Goal: Task Accomplishment & Management: Complete application form

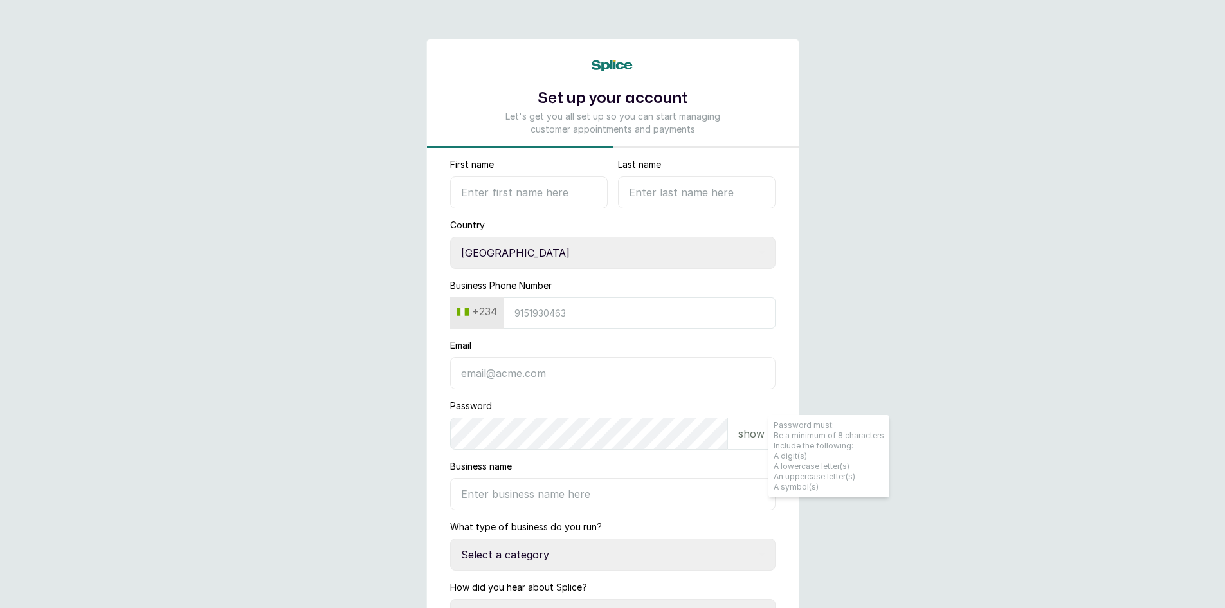
select select "NG"
click at [534, 314] on input "Business Phone Number" at bounding box center [640, 313] width 272 height 32
click at [484, 199] on input "First name" at bounding box center [529, 192] width 158 height 32
type input "Micah"
type input "Daniels"
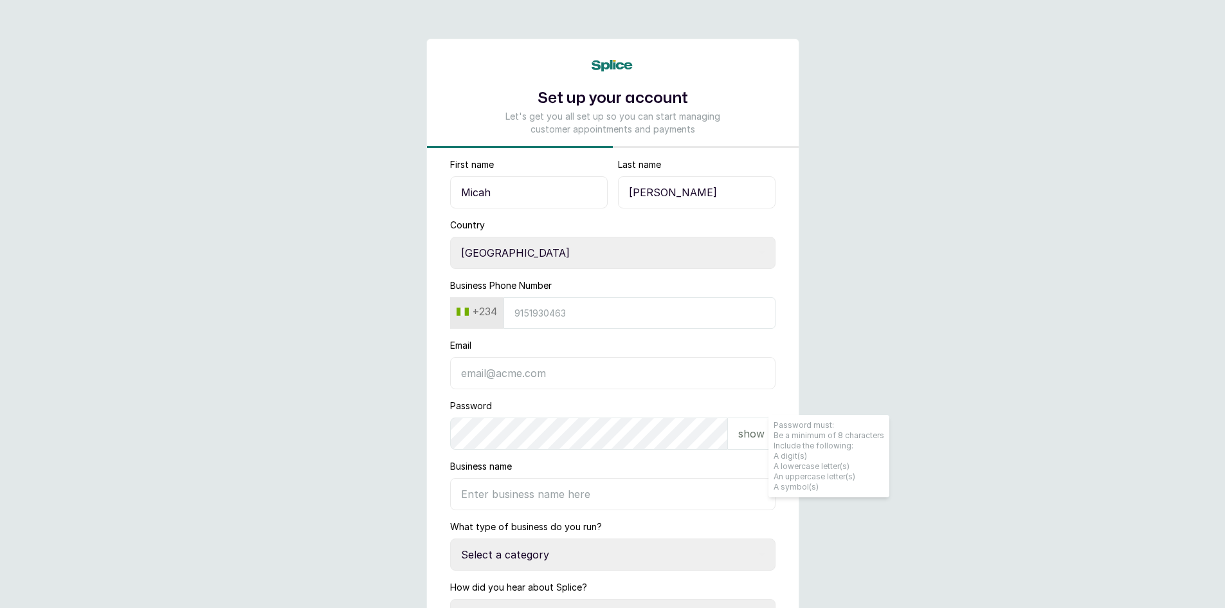
type input "7037766190"
type input "kay3nity@gmail.com"
type input "Oroon"
drag, startPoint x: 587, startPoint y: 319, endPoint x: 516, endPoint y: 319, distance: 70.7
click at [516, 319] on input "7037766190" at bounding box center [640, 313] width 272 height 32
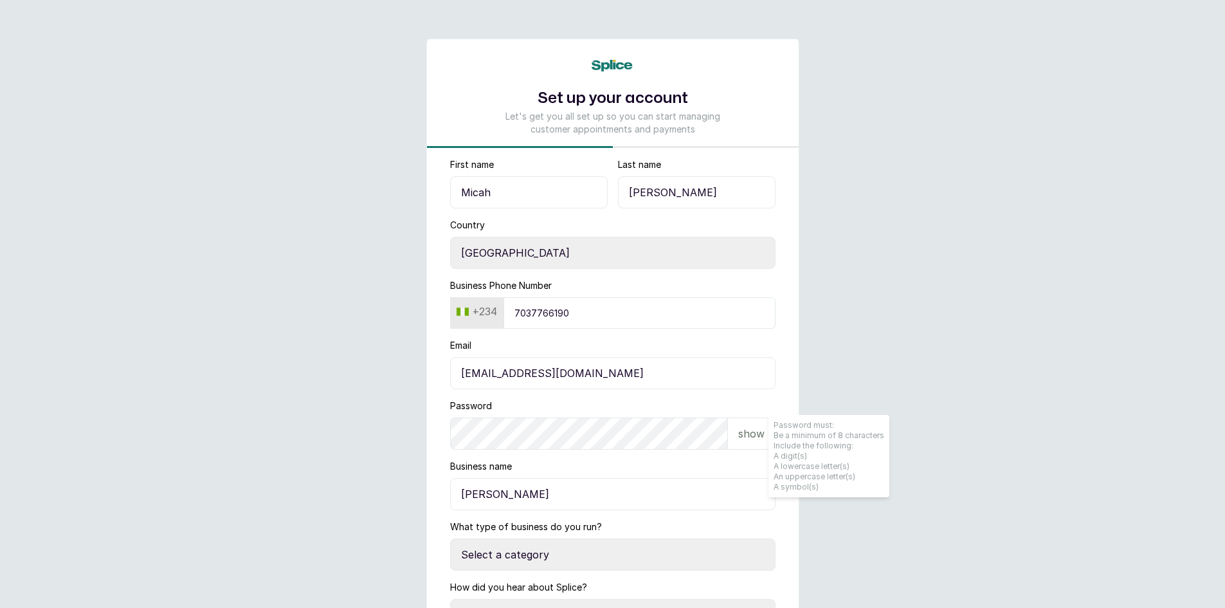
type input "8160444434"
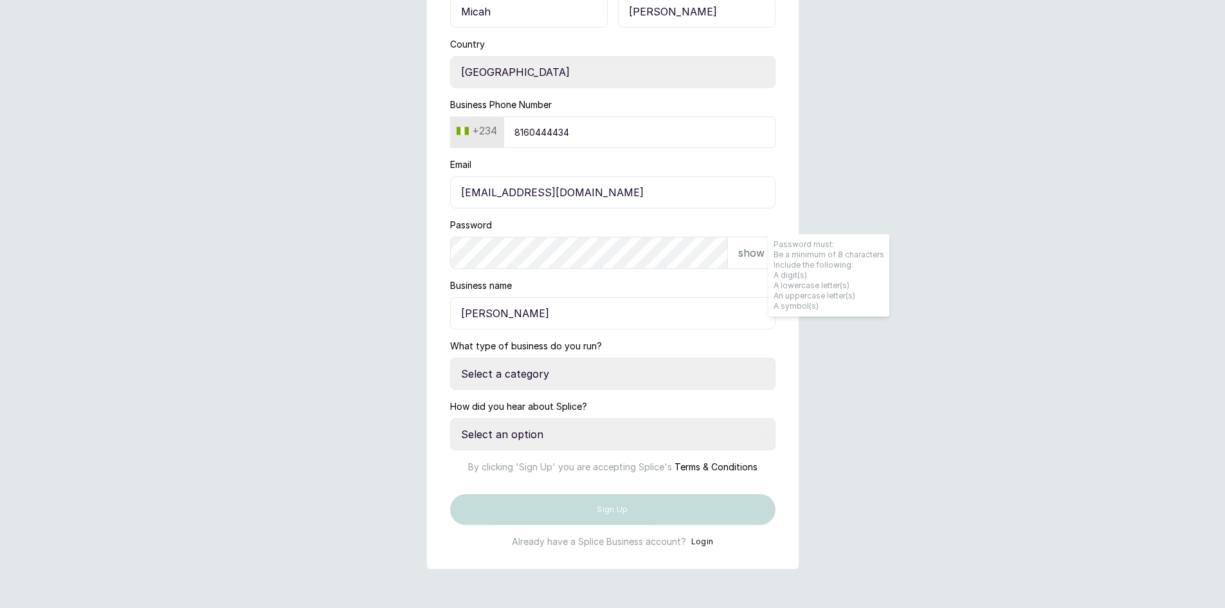
scroll to position [226, 0]
click at [573, 358] on select "Select a category I have more than one location I manage a team of beauty profe…" at bounding box center [612, 374] width 325 height 32
select select "manage_a_team"
click at [450, 358] on select "Select a category I have more than one location I manage a team of beauty profe…" at bounding box center [612, 374] width 325 height 32
click at [610, 418] on select "Select an option Google search Instagram Facebook LinkedIn Splice Blog I was re…" at bounding box center [612, 434] width 325 height 32
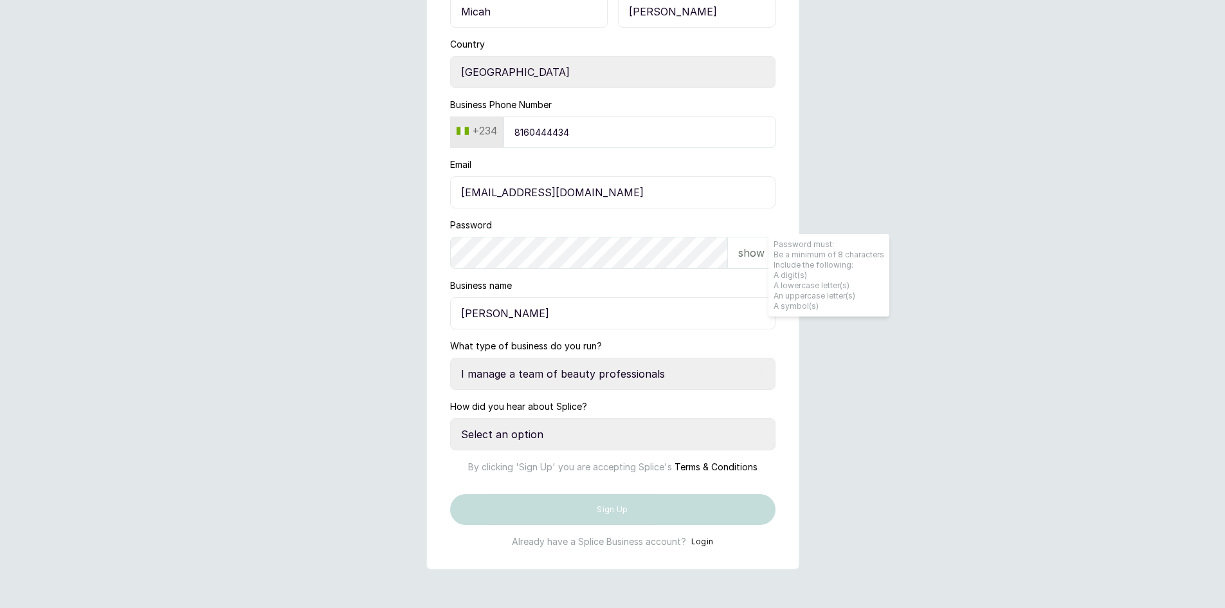
select select "referred_by_beauty_business_owner"
click at [450, 418] on select "Select an option Google search Instagram Facebook LinkedIn Splice Blog I was re…" at bounding box center [612, 434] width 325 height 32
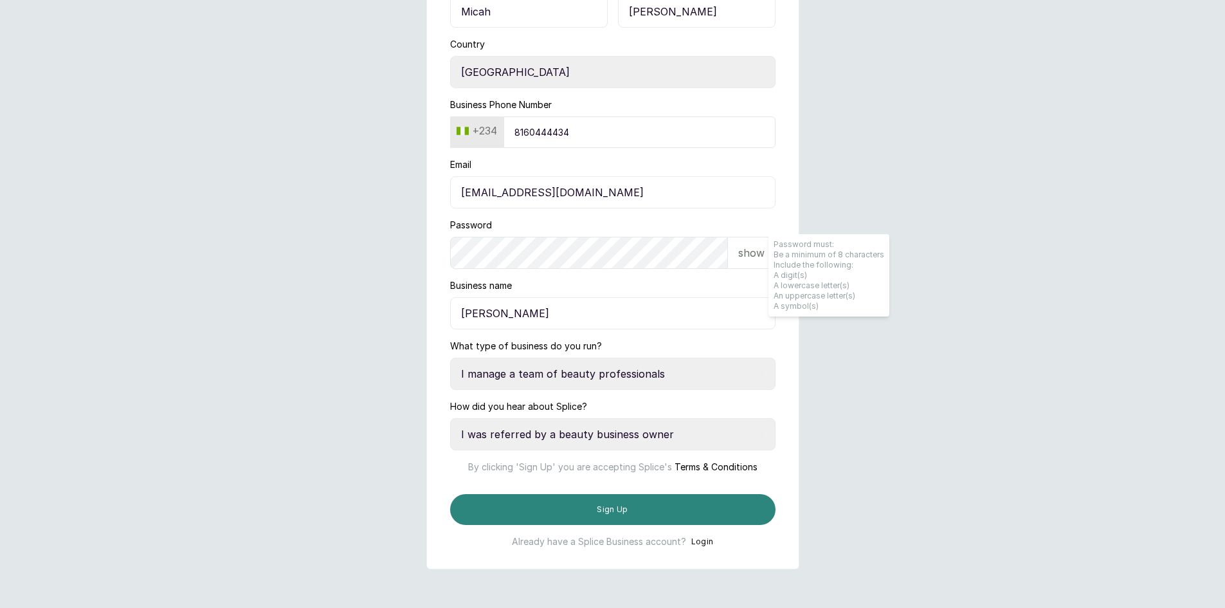
click at [576, 509] on button "Sign Up" at bounding box center [612, 509] width 325 height 31
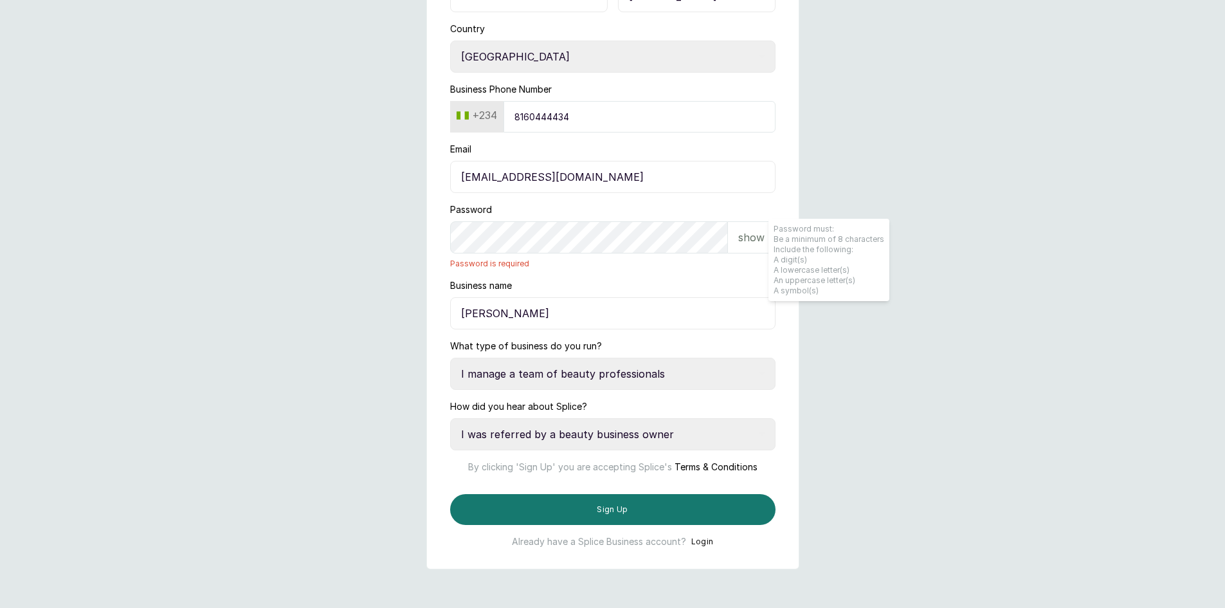
click at [518, 227] on div "Password show Password is required" at bounding box center [612, 236] width 325 height 66
click at [753, 230] on p "show" at bounding box center [751, 237] width 26 height 15
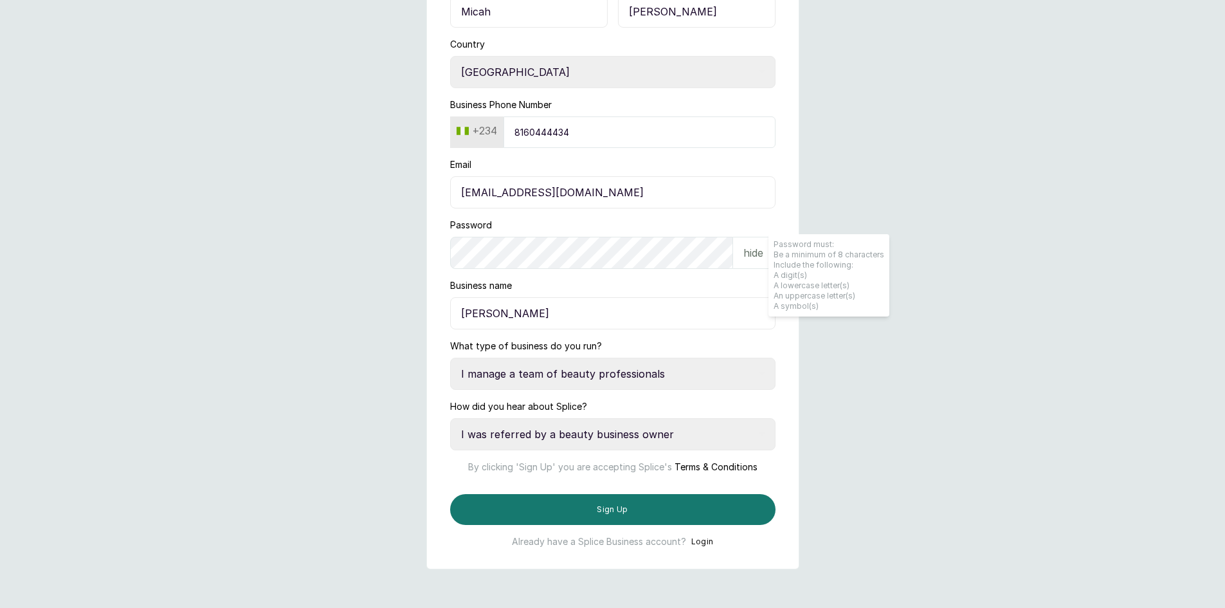
click at [376, 208] on main "Set up your account Let's get you all set up so you can start managing customer…" at bounding box center [612, 213] width 1225 height 788
click at [954, 41] on main "Set up your account Let's get you all set up so you can start managing customer…" at bounding box center [612, 213] width 1225 height 788
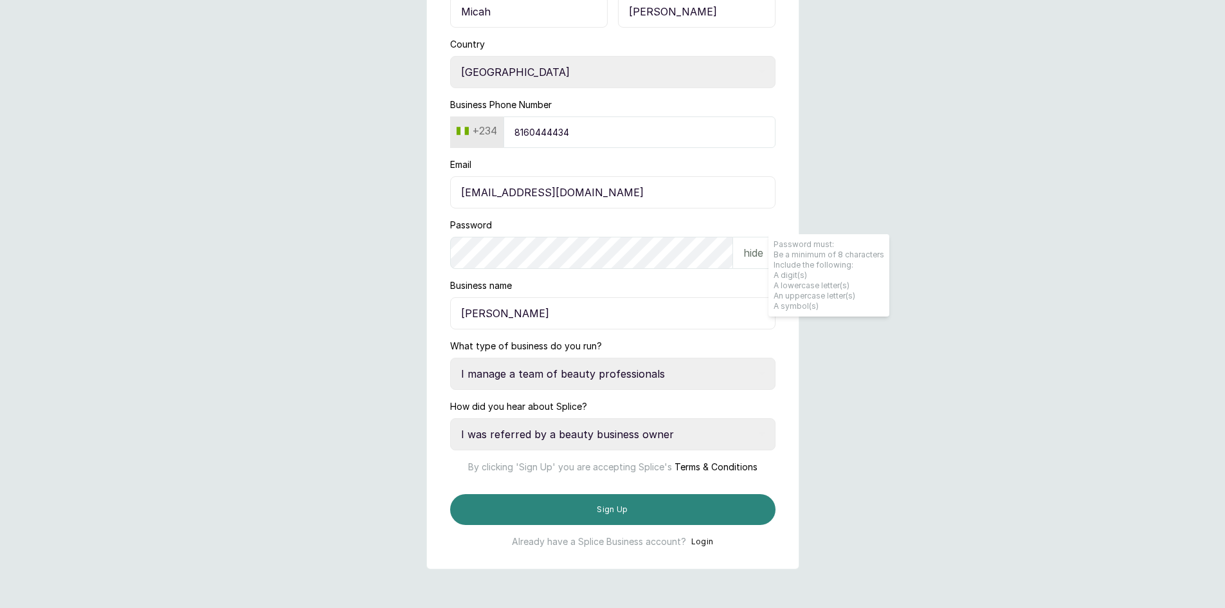
click at [587, 516] on button "Sign Up" at bounding box center [612, 509] width 325 height 31
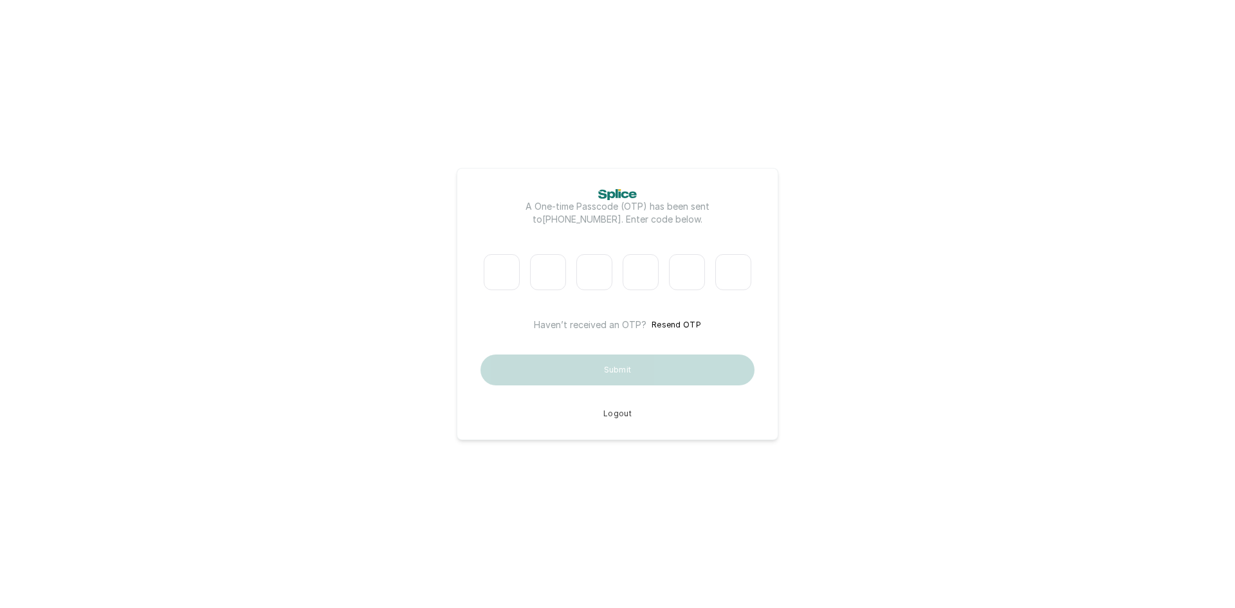
click at [510, 269] on input "Please enter verification code. Digit 1" at bounding box center [502, 272] width 36 height 36
type input "7"
type input "4"
type input "6"
type input "8"
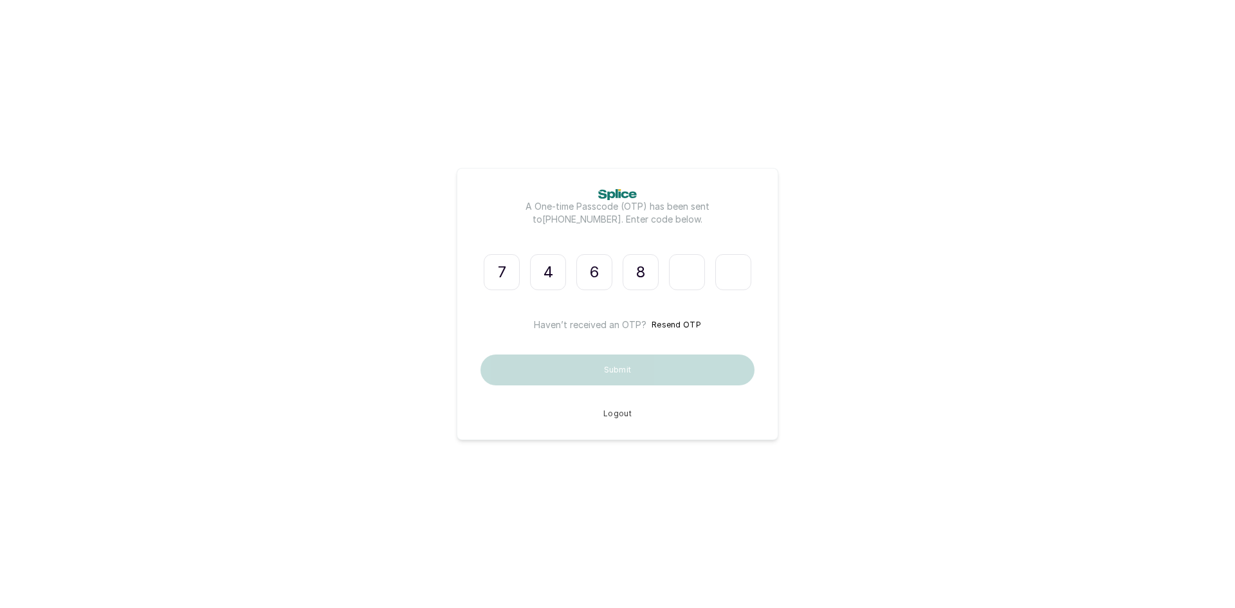
type input "8"
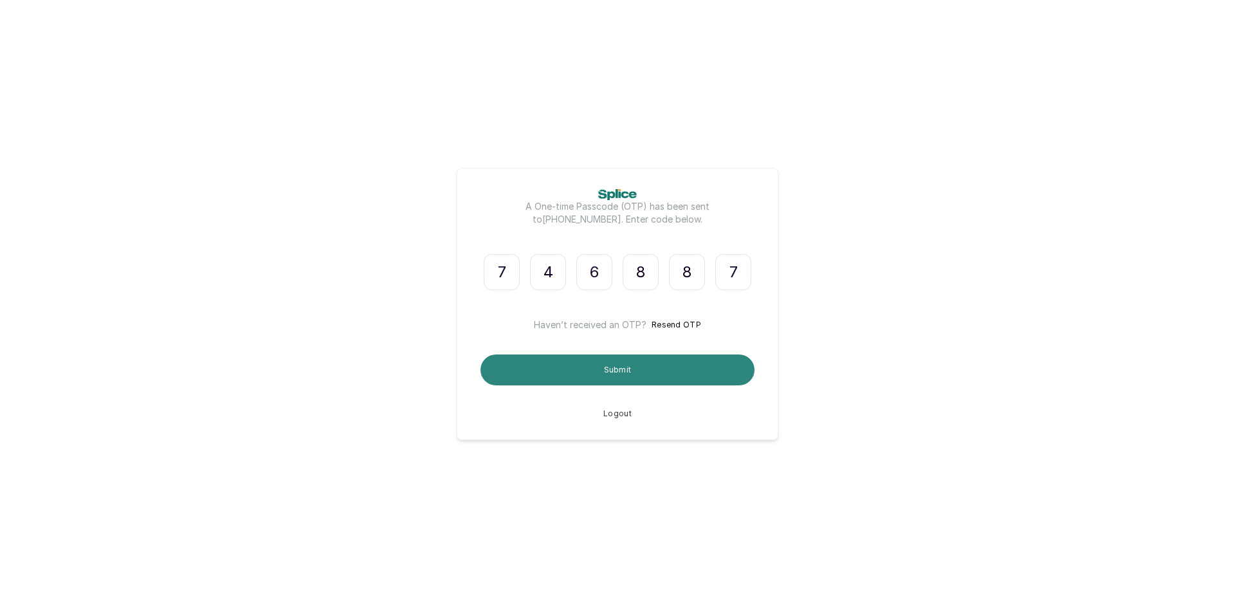
type input "7"
click at [653, 377] on button "Submit" at bounding box center [617, 369] width 274 height 31
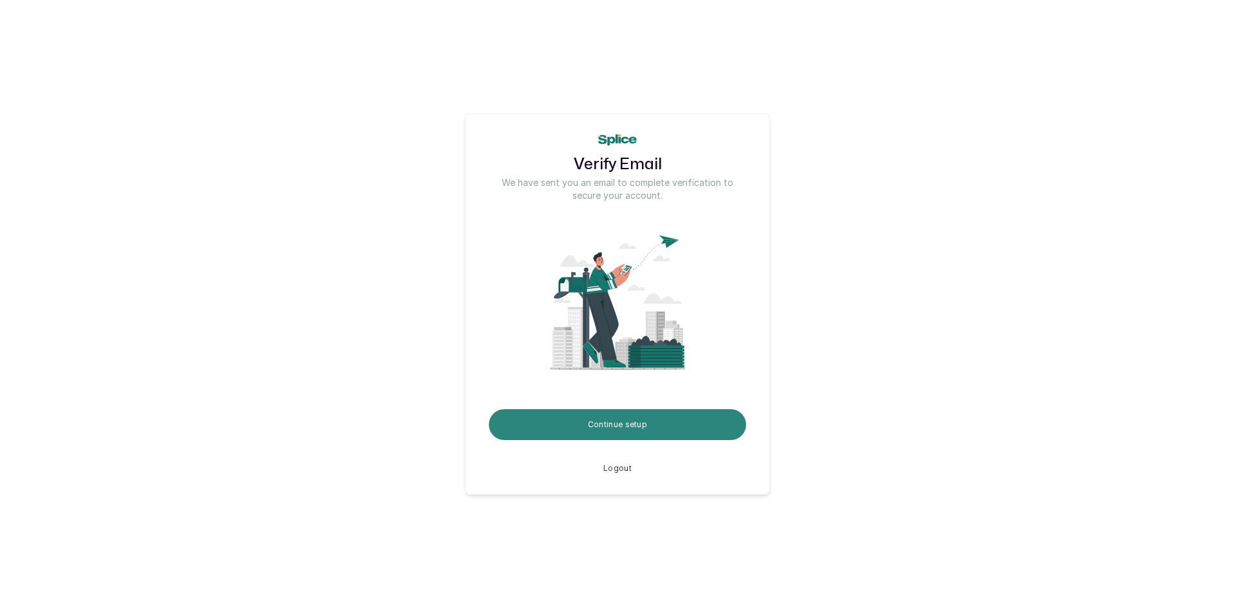
click at [615, 418] on button "Continue setup" at bounding box center [617, 424] width 257 height 31
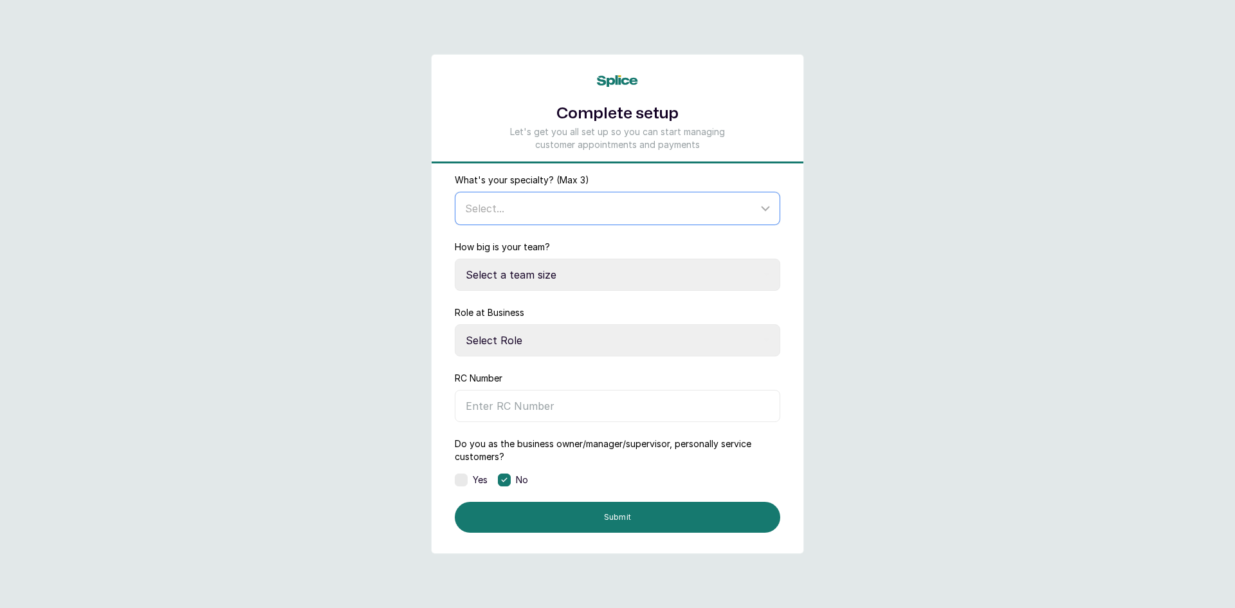
click at [597, 217] on div "Select..." at bounding box center [618, 208] width 321 height 24
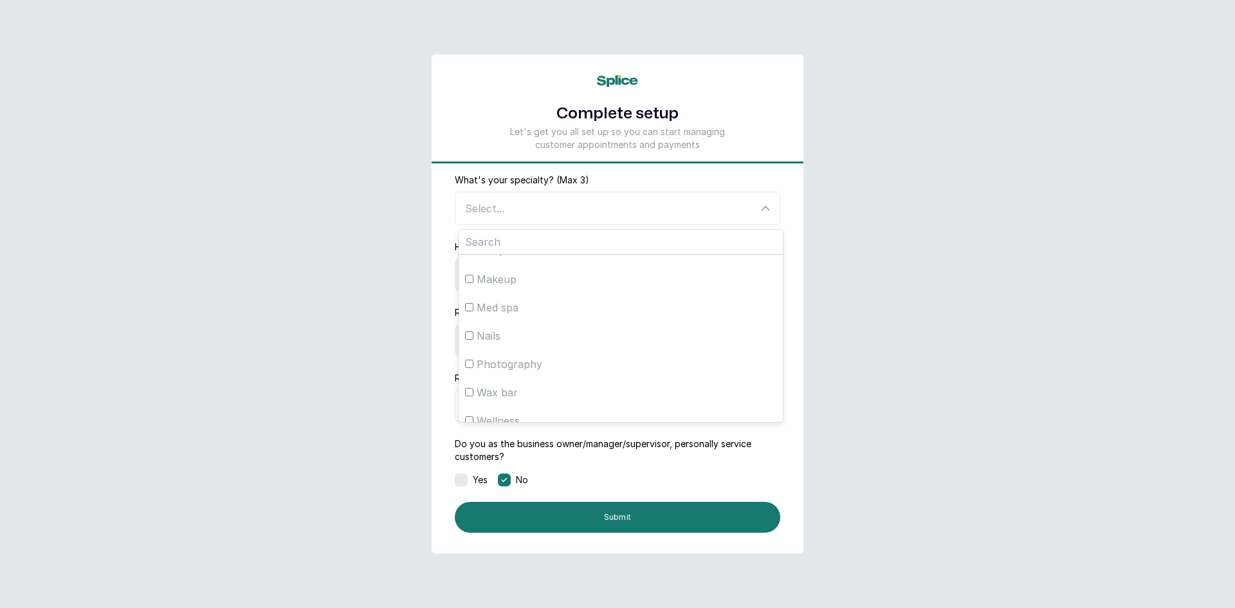
scroll to position [229, 0]
click at [471, 415] on div "Wellness" at bounding box center [620, 407] width 311 height 15
click at [471, 412] on input "Wellness" at bounding box center [469, 407] width 8 height 8
checkbox input "true"
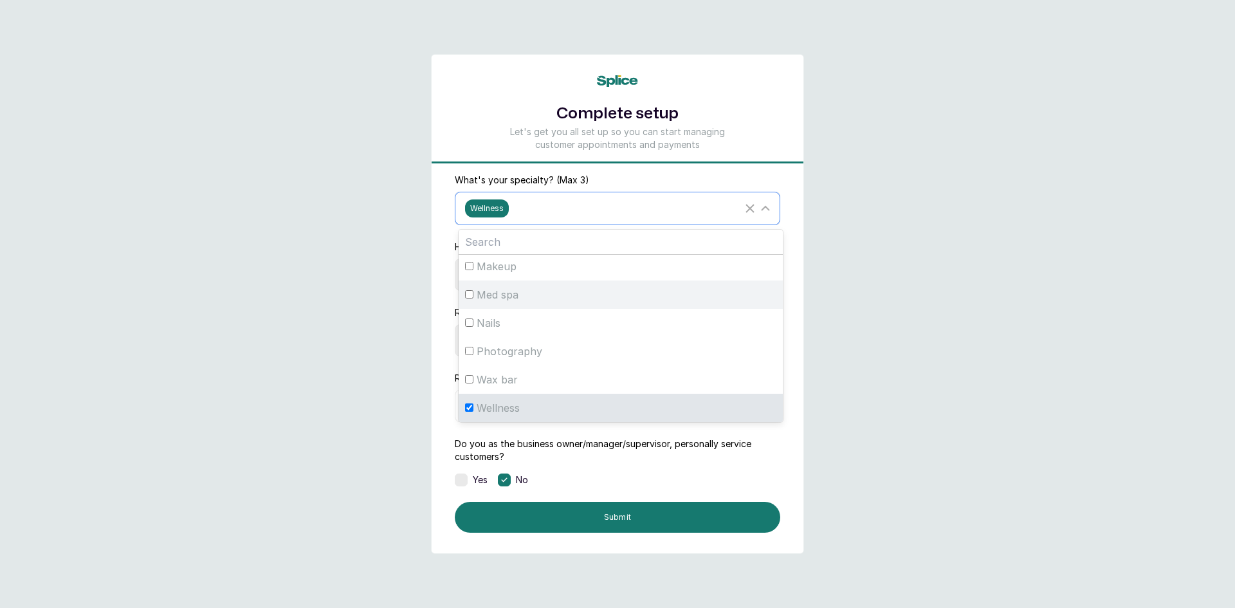
click at [472, 286] on label "Med spa" at bounding box center [620, 294] width 324 height 28
click at [472, 290] on input "Med spa" at bounding box center [469, 294] width 8 height 8
checkbox input "true"
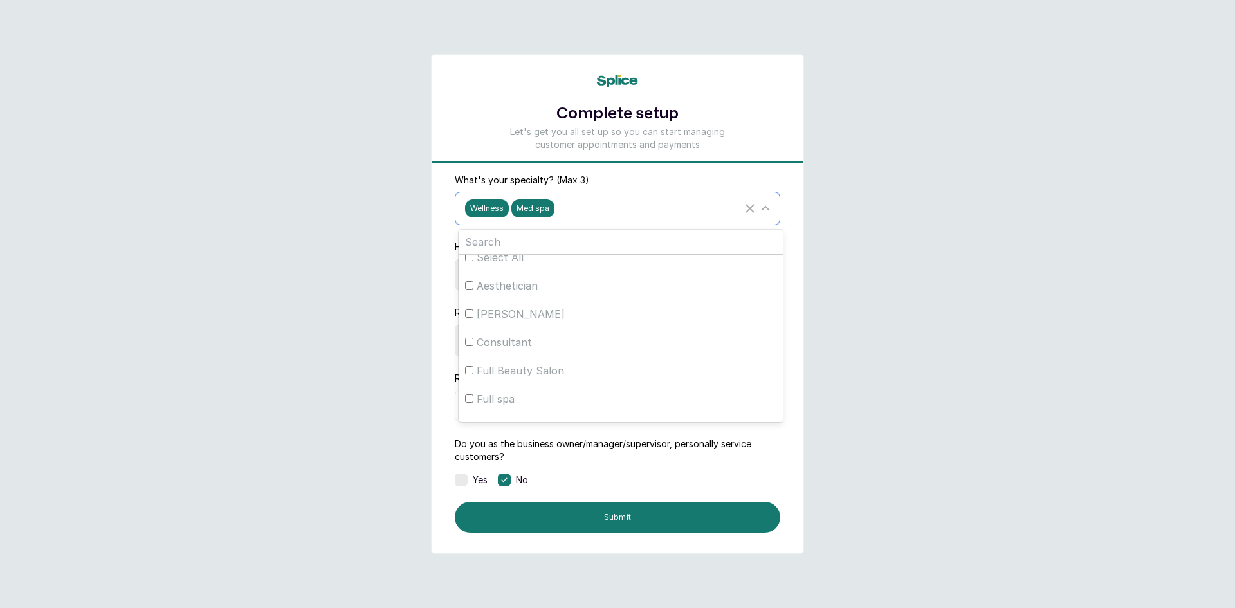
scroll to position [0, 0]
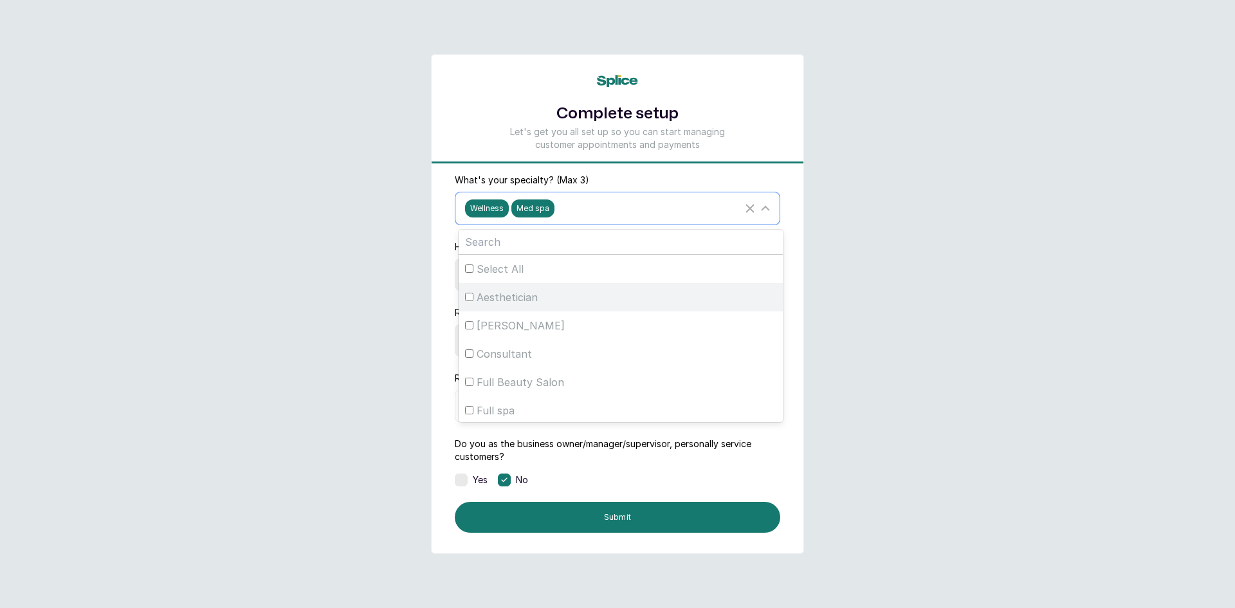
click at [480, 300] on span "Aesthetician" at bounding box center [507, 296] width 61 height 15
click at [473, 300] on input "Aesthetician" at bounding box center [469, 297] width 8 height 8
checkbox input "true"
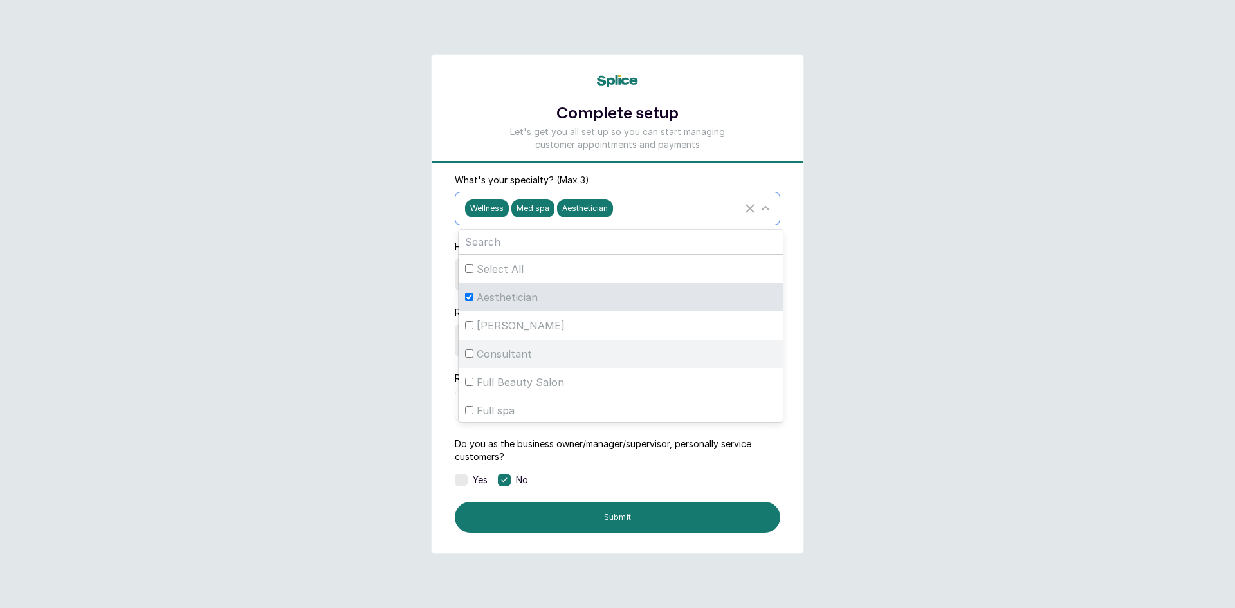
click at [502, 356] on span "Consultant" at bounding box center [504, 353] width 55 height 15
click at [473, 356] on input "Consultant" at bounding box center [469, 353] width 8 height 8
checkbox input "true"
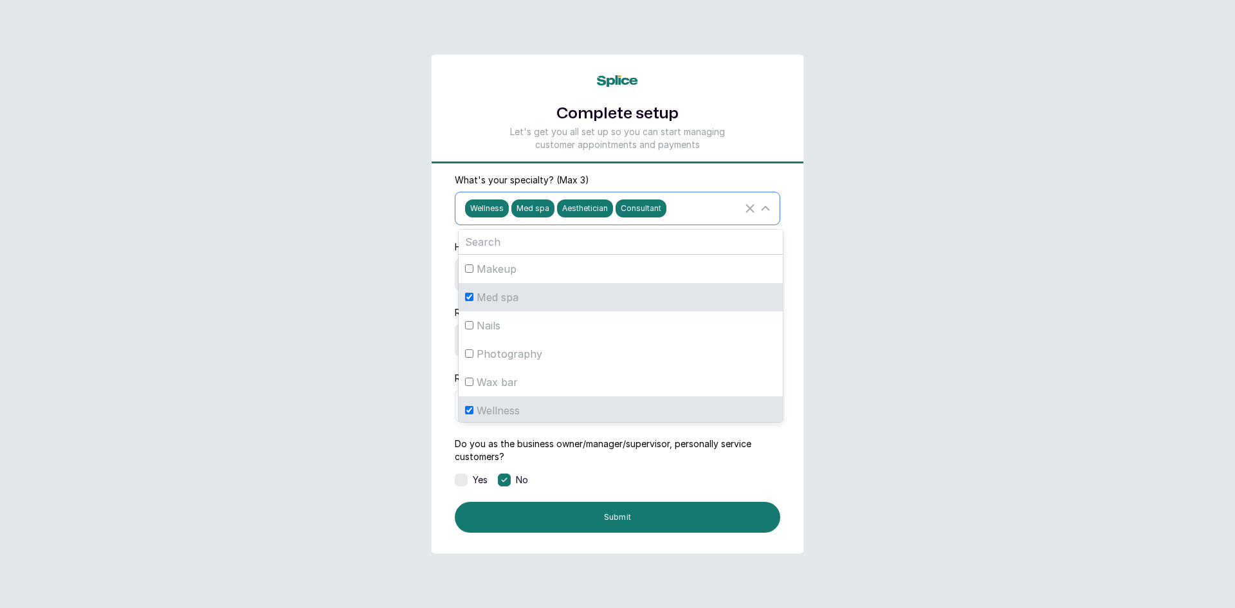
scroll to position [229, 0]
click at [709, 515] on button "Submit" at bounding box center [617, 517] width 325 height 31
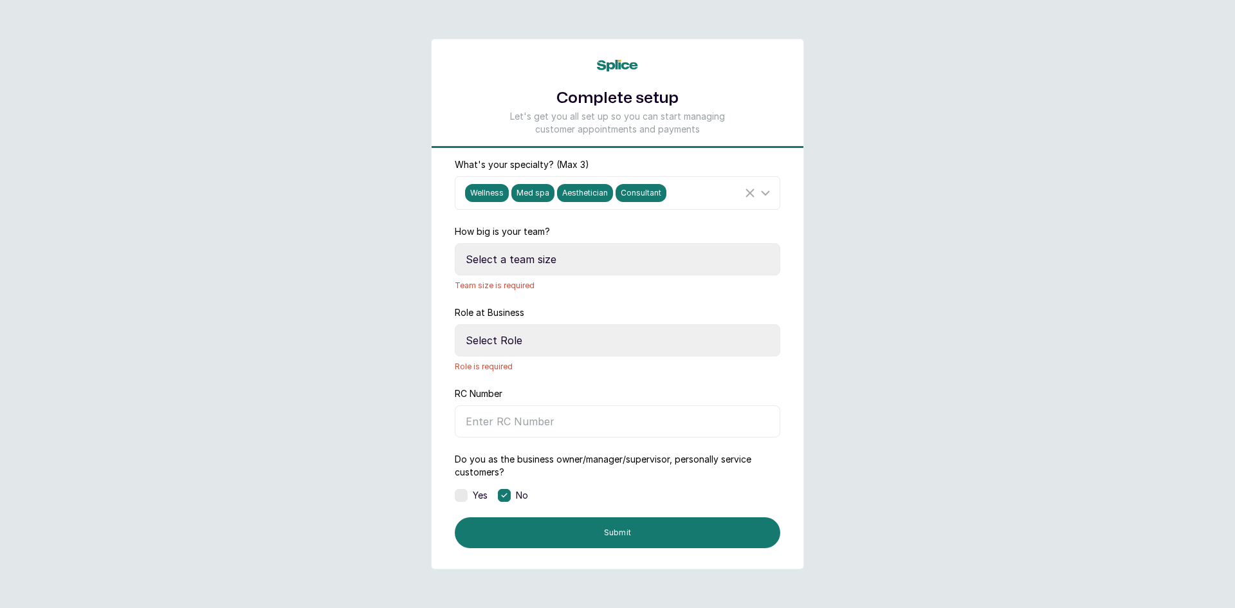
click at [579, 262] on select "Select a team size Just me 2-5 6-10 10+" at bounding box center [617, 259] width 325 height 32
click at [689, 198] on div "Wellness Med spa Aesthetician Consultant" at bounding box center [603, 193] width 277 height 18
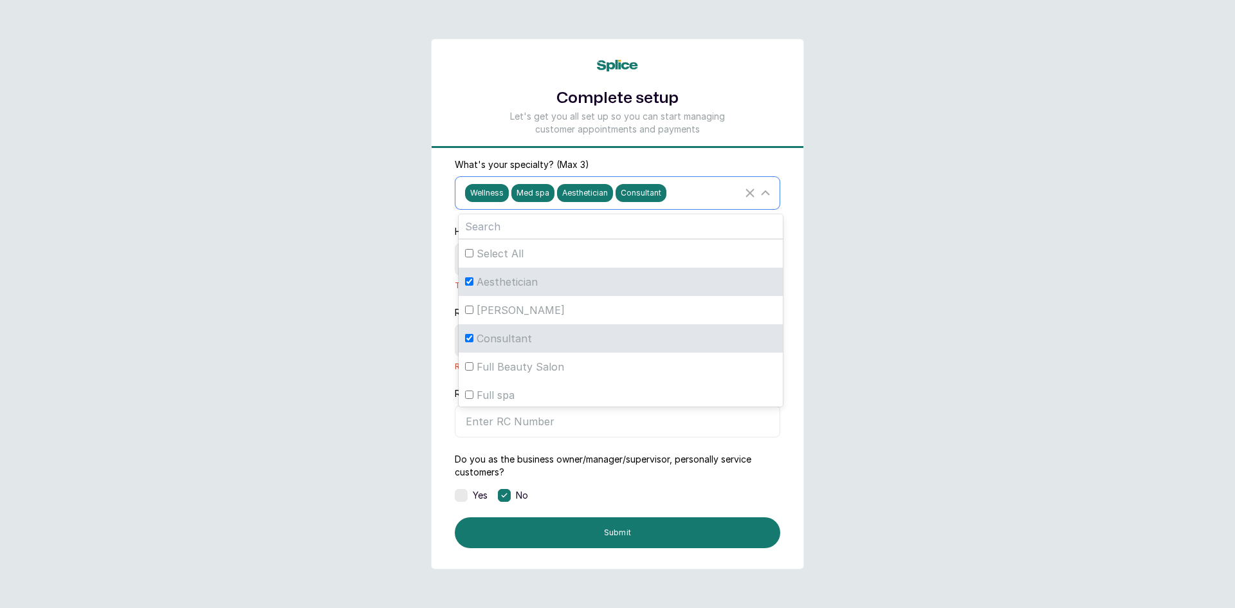
click at [468, 282] on input "Aesthetician" at bounding box center [469, 281] width 8 height 8
checkbox input "false"
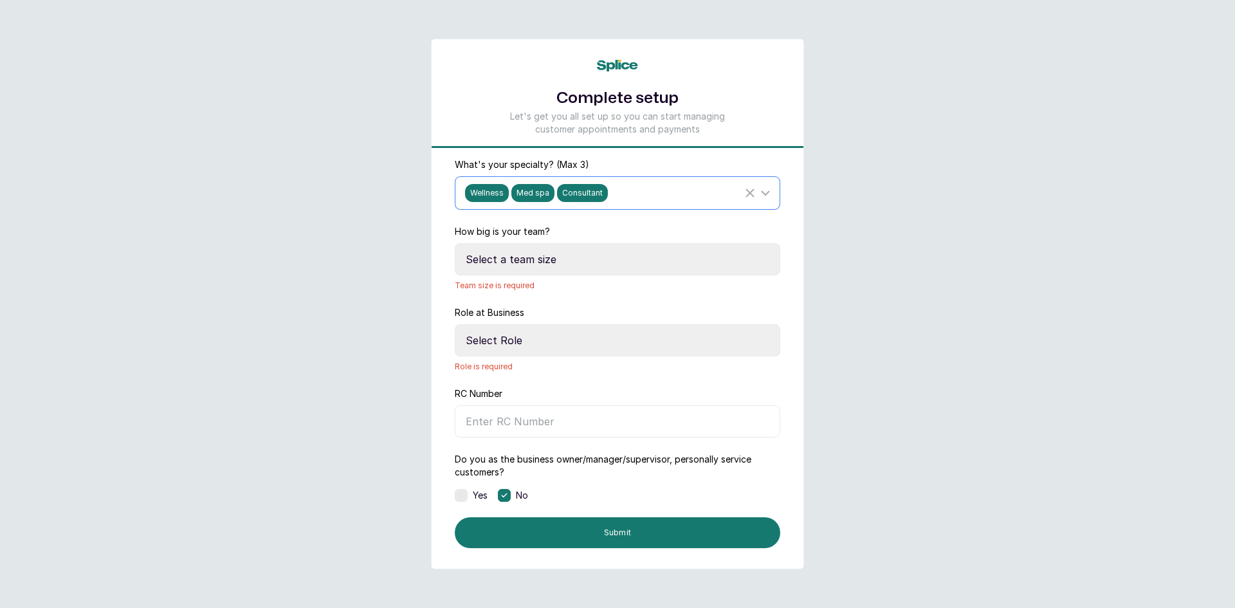
click at [657, 165] on div "What's your specialty? (Max 3) Wellness Med spa Consultant" at bounding box center [617, 183] width 325 height 51
click at [550, 259] on select "Select a team size Just me 2-5 6-10 10+" at bounding box center [617, 259] width 325 height 32
select select "six_to_ten"
click at [455, 243] on select "Select a team size Just me 2-5 6-10 10+" at bounding box center [617, 259] width 325 height 32
click at [523, 338] on select "Select Role Owner Manager" at bounding box center [617, 340] width 325 height 32
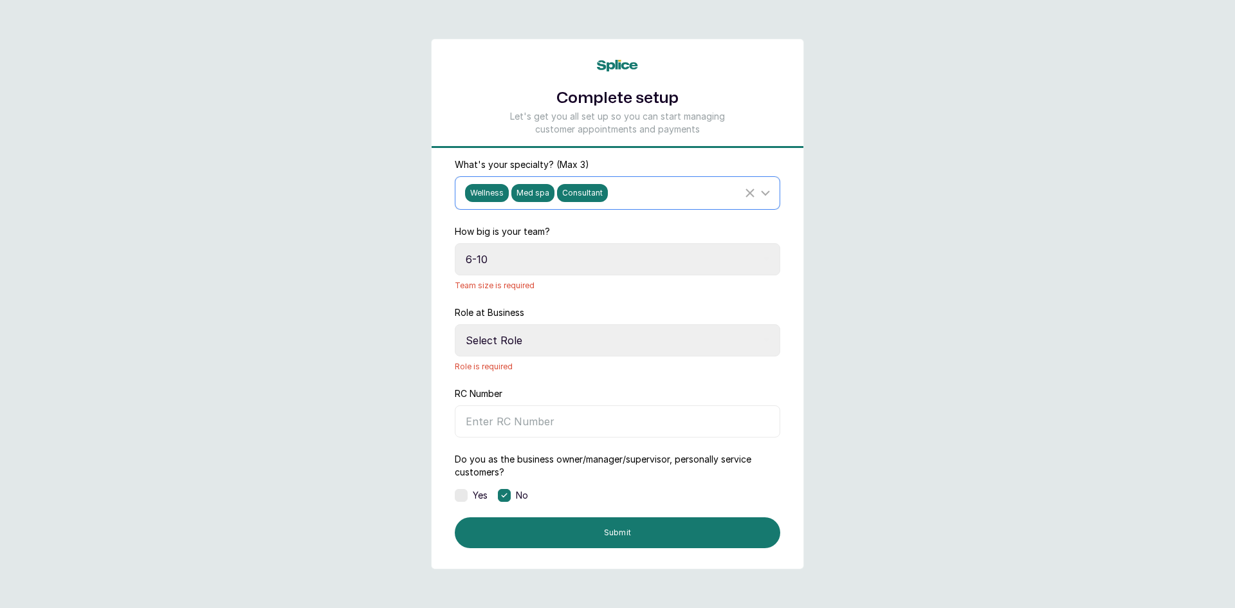
select select "owner"
click at [455, 324] on select "Select Role Owner Manager" at bounding box center [617, 340] width 325 height 32
click at [551, 421] on input "RC Number" at bounding box center [617, 421] width 325 height 32
click at [550, 527] on button "Submit" at bounding box center [617, 532] width 325 height 31
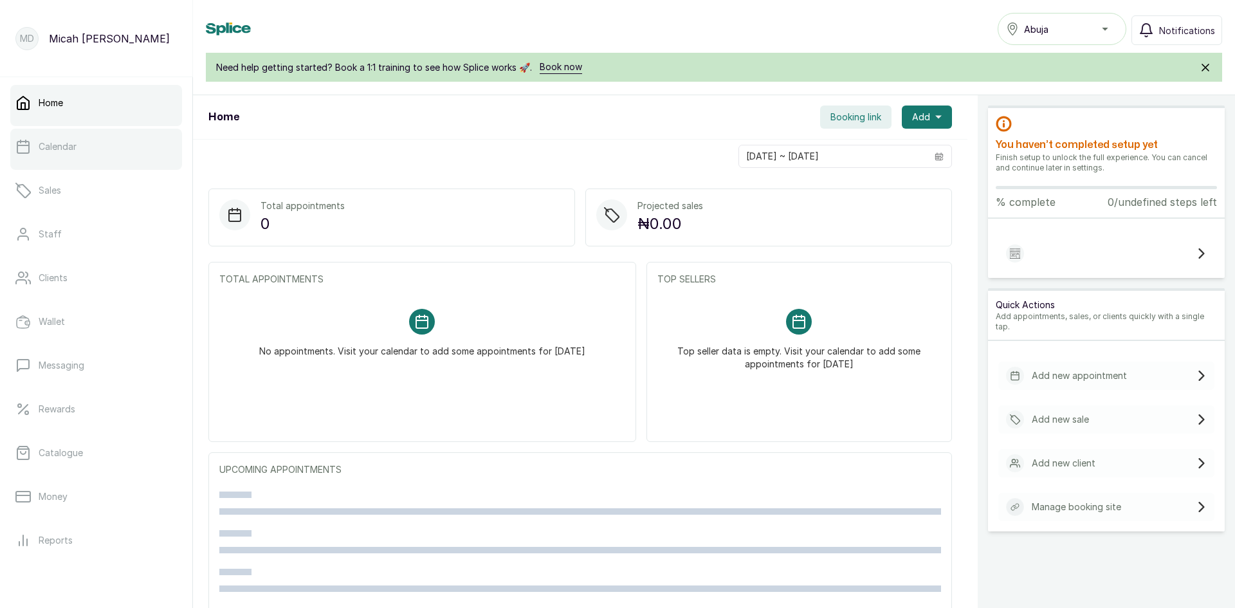
click at [10, 146] on link "Calendar" at bounding box center [96, 147] width 172 height 36
